Goal: Information Seeking & Learning: Learn about a topic

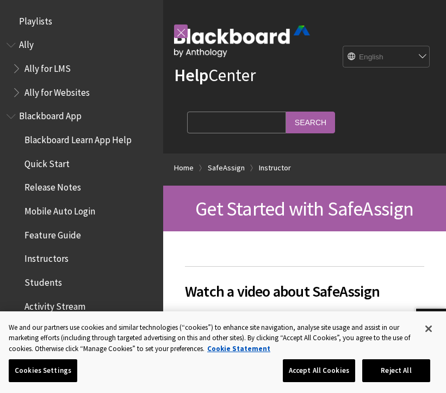
scroll to position [1278, 0]
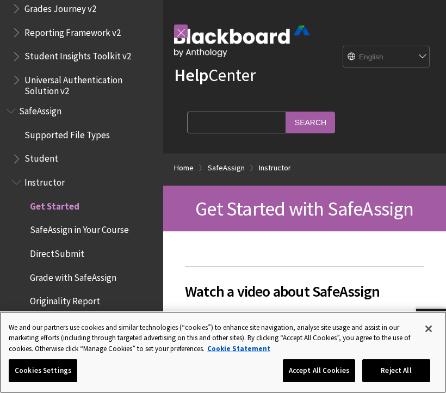
click at [429, 324] on button "Close" at bounding box center [429, 329] width 24 height 24
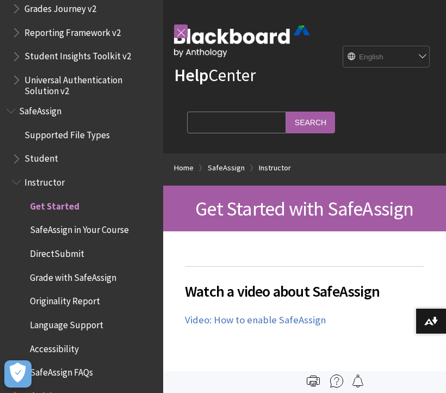
click at [3, 21] on div "All Products Playlists Playlists Ally Ally for LMS Ally for Websites Ally Ally …" at bounding box center [81, 196] width 163 height 393
click at [33, 23] on span "Reporting Framework v2" at bounding box center [72, 30] width 96 height 15
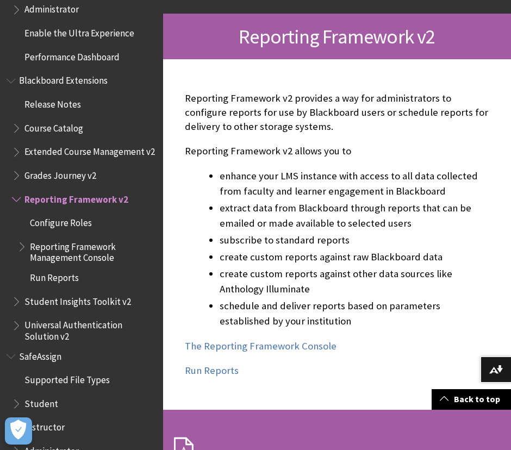
scroll to position [171, 0]
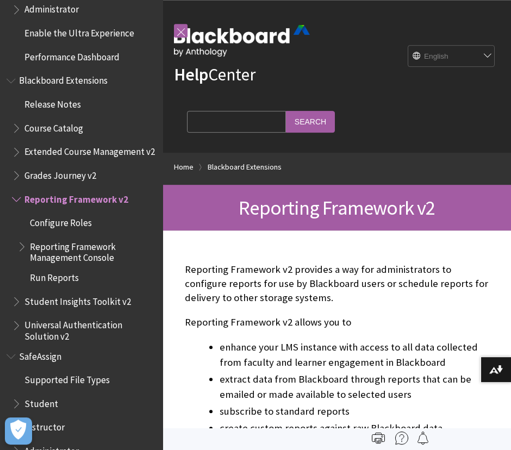
scroll to position [0, 0]
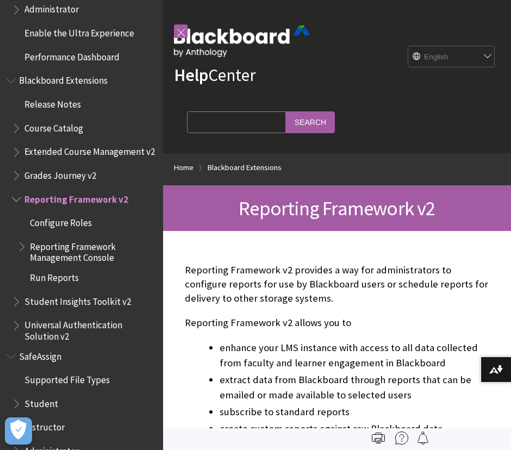
click at [184, 29] on link at bounding box center [181, 31] width 14 height 14
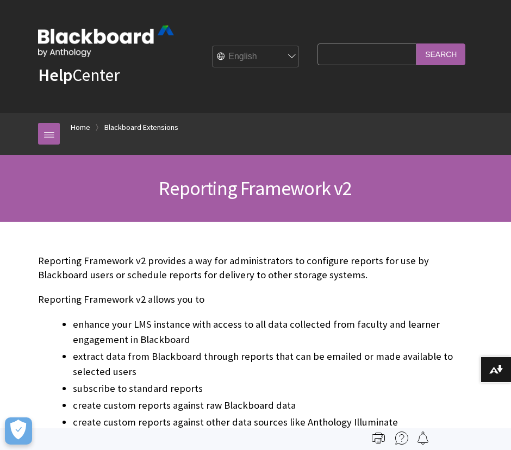
click at [33, 43] on div "Help Center English عربية Català Cymraeg Deutsch Español Suomi Français עברית I…" at bounding box center [255, 56] width 457 height 113
click at [446, 363] on button "Download alternative formats ..." at bounding box center [496, 370] width 30 height 26
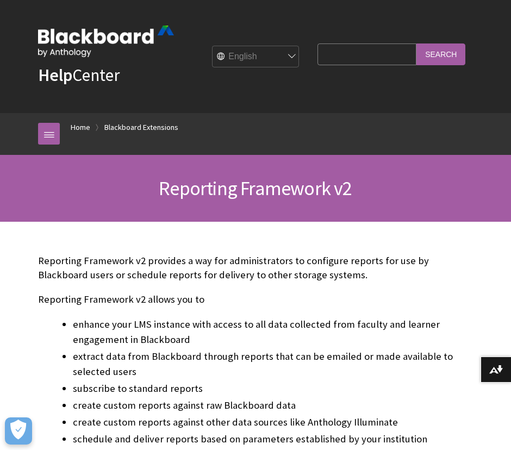
click at [57, 131] on link at bounding box center [49, 134] width 22 height 22
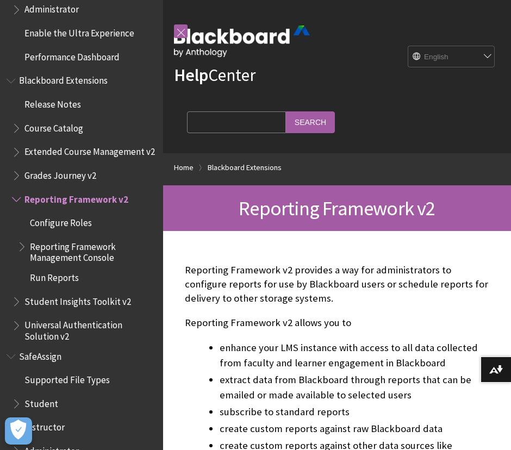
click at [190, 181] on ol "Home Blackboard Extensions" at bounding box center [337, 169] width 326 height 32
click at [175, 168] on link "Home" at bounding box center [184, 168] width 20 height 14
click at [190, 169] on link "Home" at bounding box center [184, 168] width 20 height 14
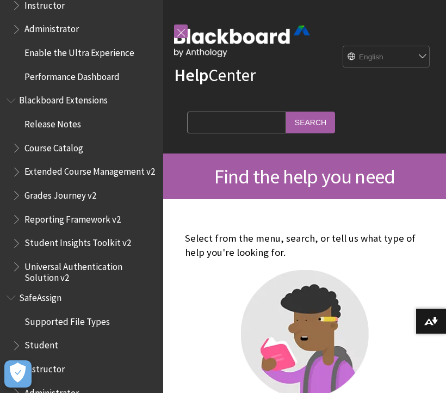
scroll to position [1091, 0]
click at [182, 21] on div at bounding box center [181, 31] width 14 height 34
click at [172, 37] on div "Help Center English عربية Català Cymraeg Deutsch Español Suomi Français עברית I…" at bounding box center [304, 76] width 283 height 153
click at [186, 35] on link at bounding box center [181, 31] width 14 height 14
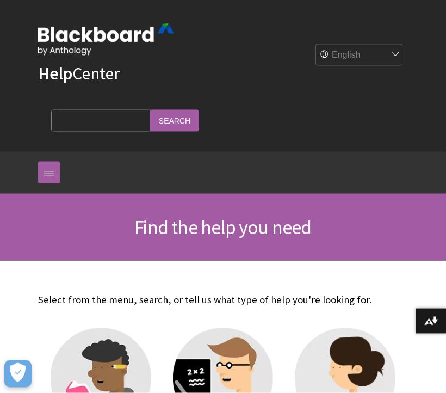
scroll to position [1, 0]
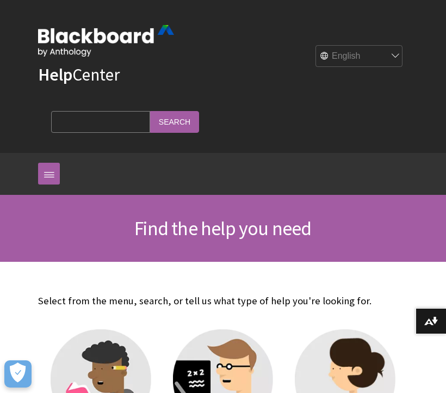
click at [423, 8] on div "Help Center English عربية Català Cymraeg Deutsch Español Suomi Français עברית I…" at bounding box center [223, 75] width 446 height 153
